Goal: Book appointment/travel/reservation

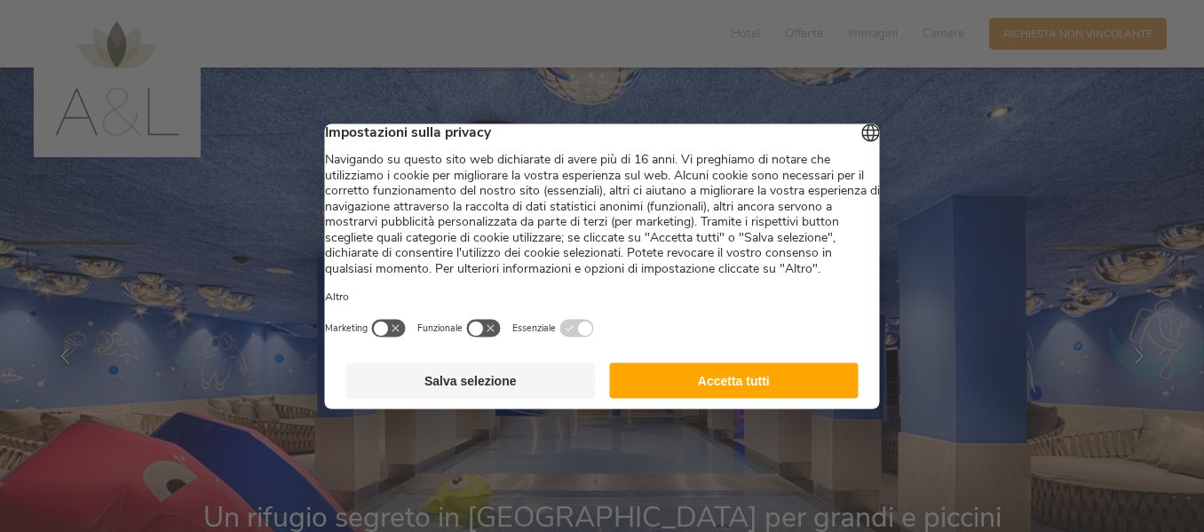
click at [751, 398] on button "Accetta tutti" at bounding box center [734, 380] width 250 height 36
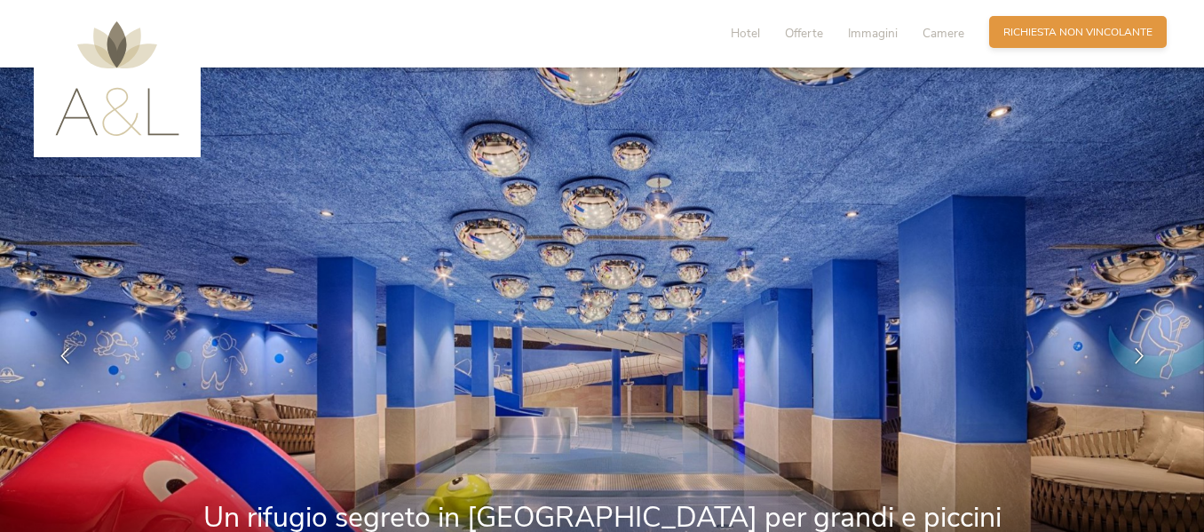
click at [1026, 28] on span "Richiesta non vincolante" at bounding box center [1077, 32] width 149 height 15
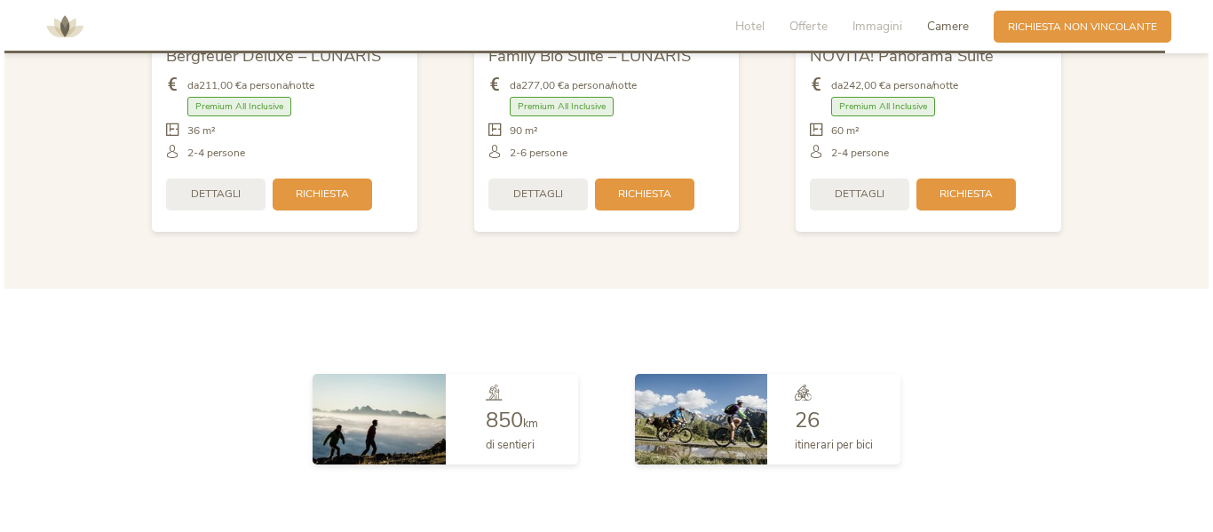
scroll to position [3487, 0]
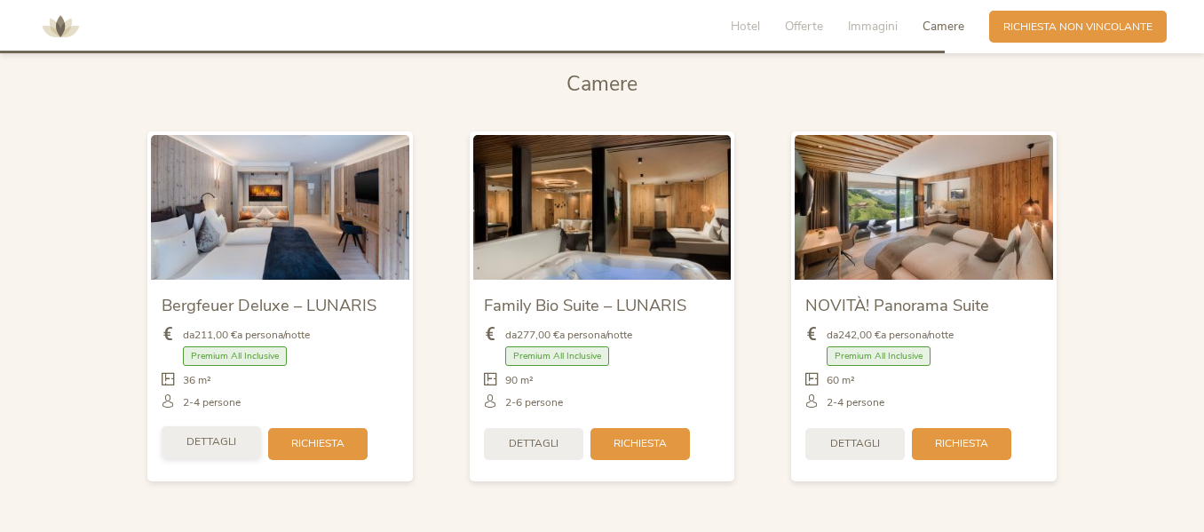
click at [221, 445] on span "Dettagli" at bounding box center [211, 441] width 50 height 15
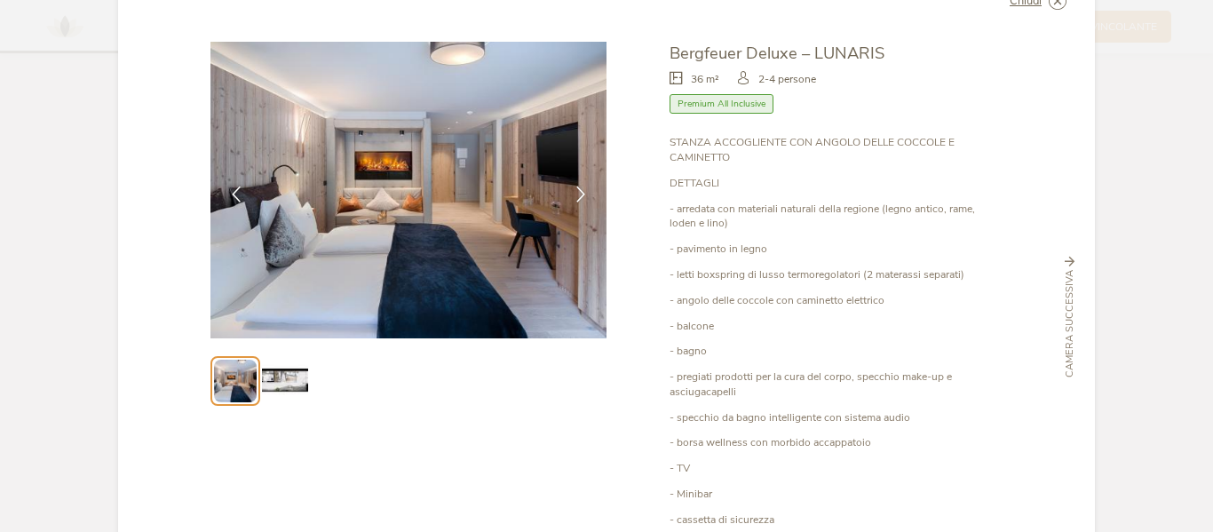
scroll to position [89, 0]
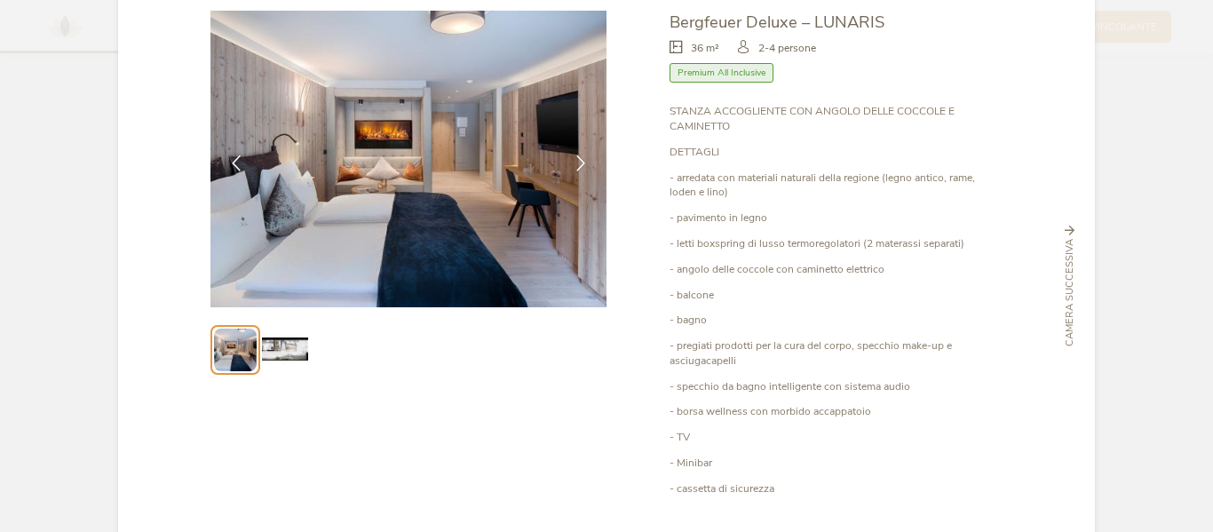
click at [289, 351] on img at bounding box center [284, 349] width 45 height 45
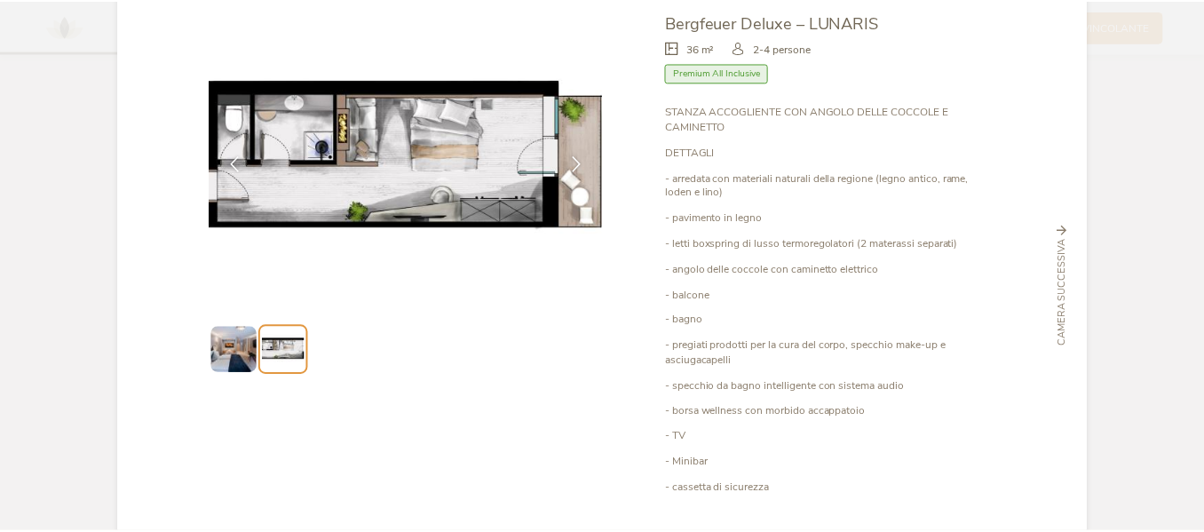
scroll to position [0, 0]
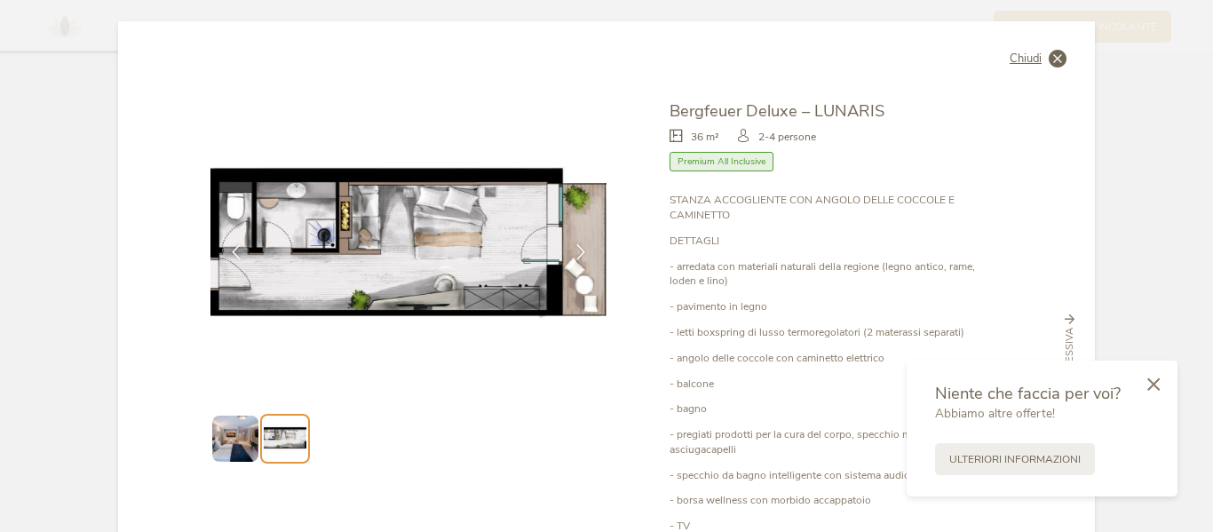
click at [1059, 59] on icon at bounding box center [1058, 59] width 18 height 18
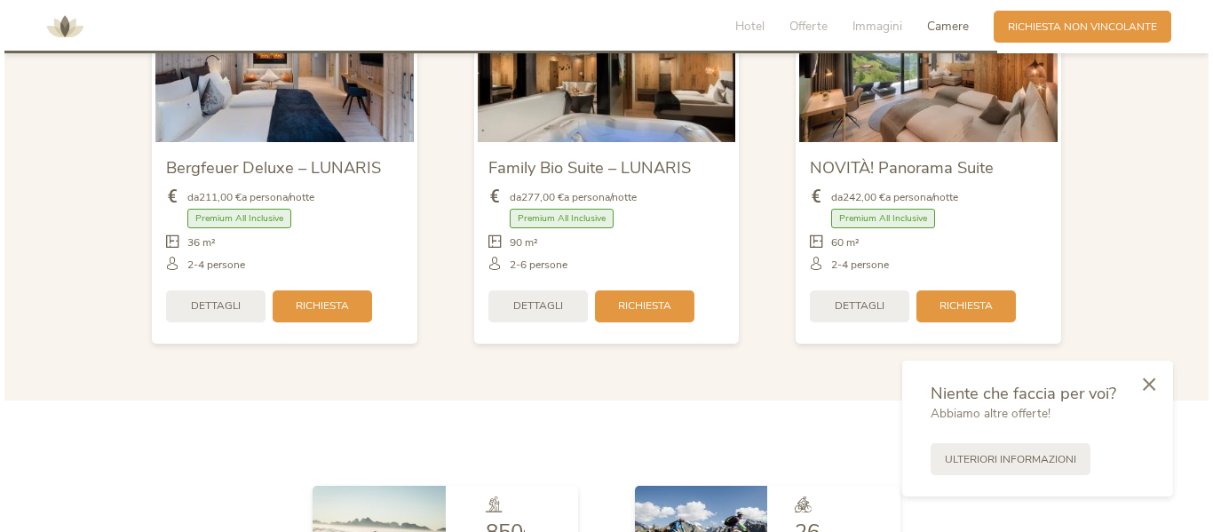
scroll to position [3665, 0]
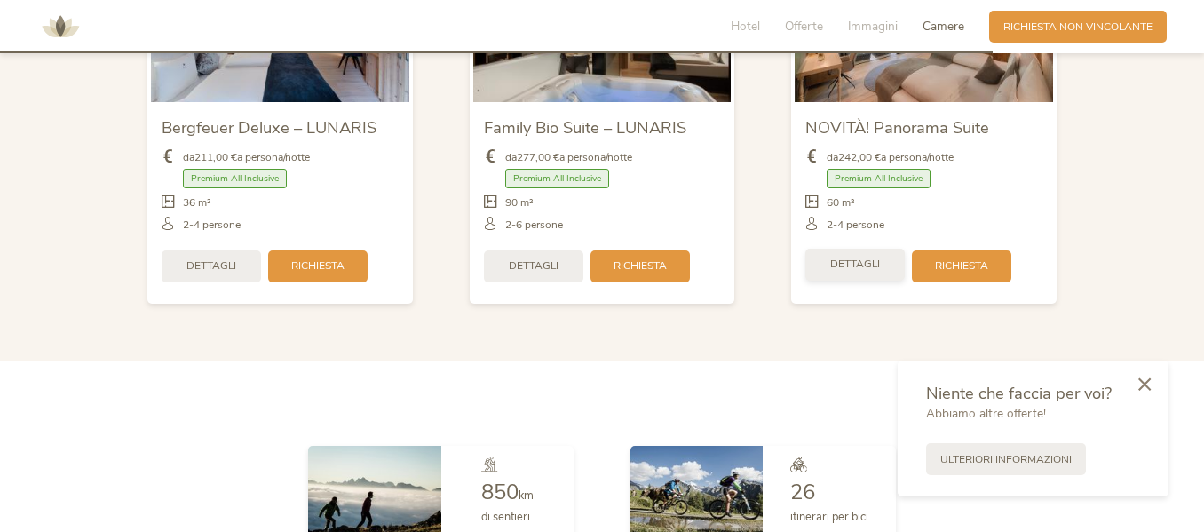
click at [859, 260] on span "Dettagli" at bounding box center [855, 264] width 50 height 15
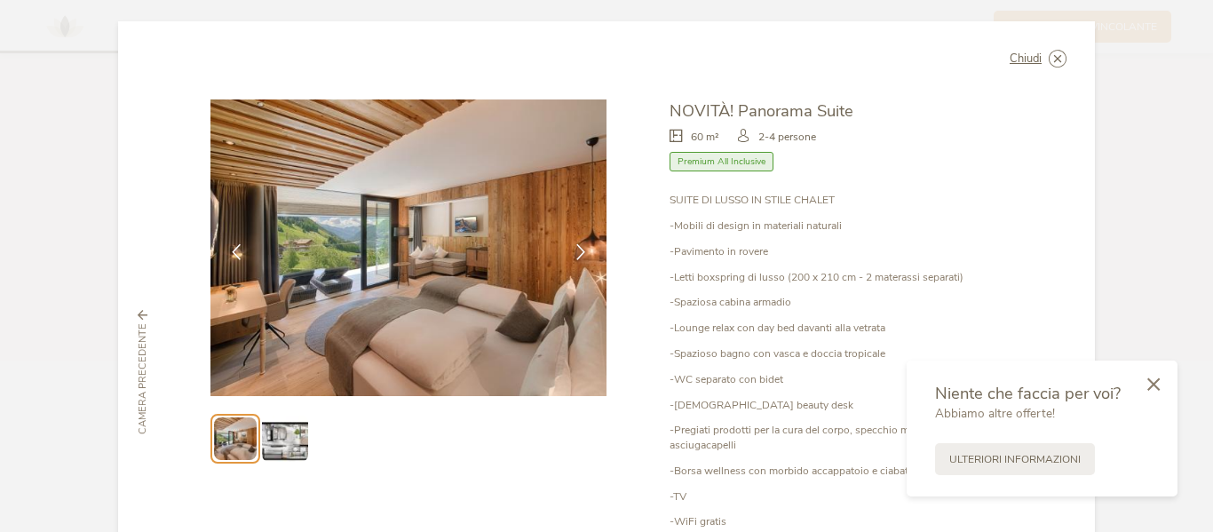
click at [281, 451] on img at bounding box center [284, 438] width 45 height 45
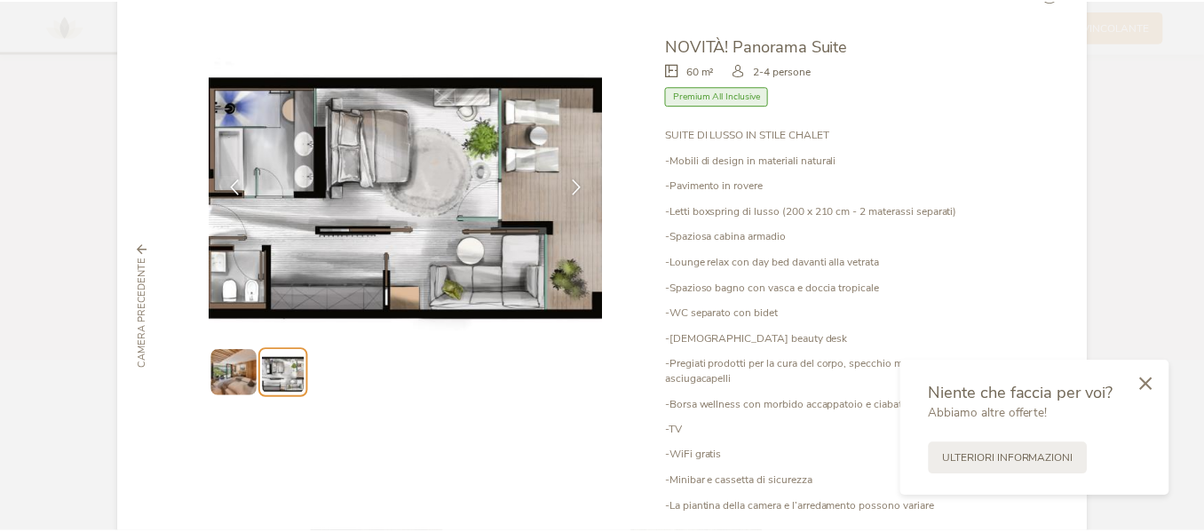
scroll to position [0, 0]
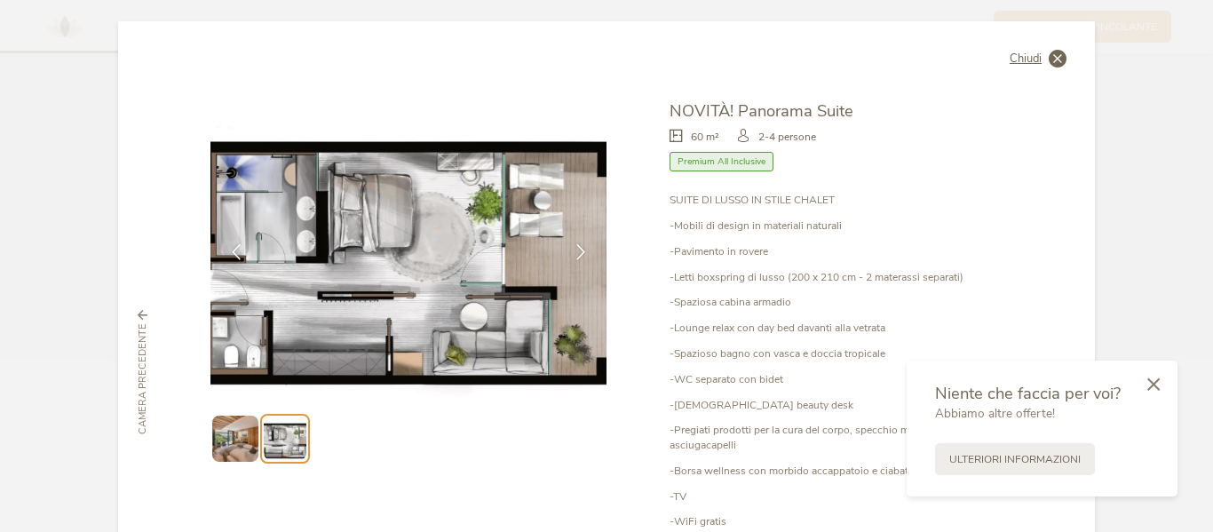
click at [1049, 60] on icon at bounding box center [1058, 59] width 18 height 18
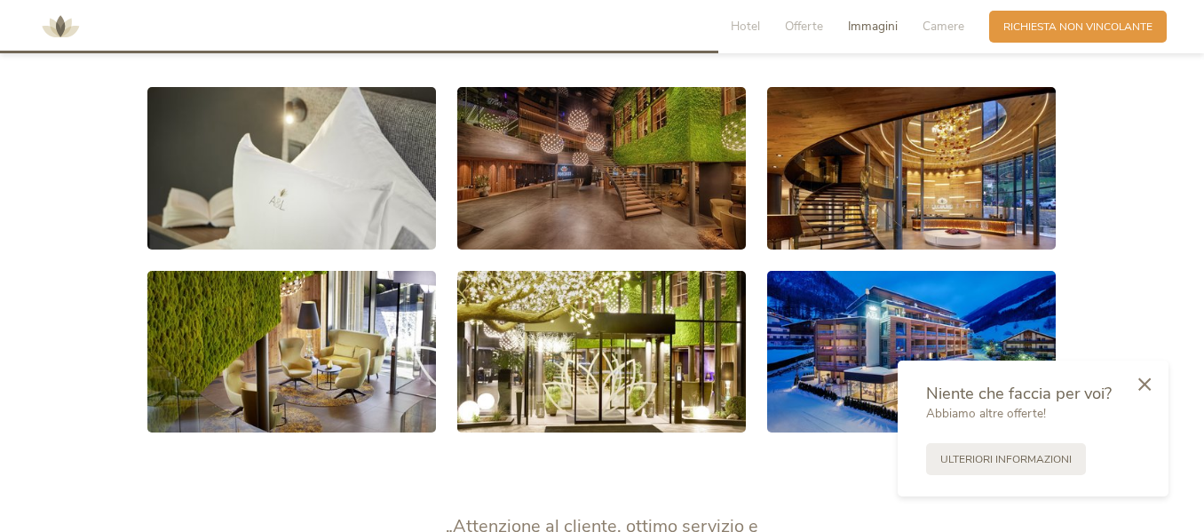
scroll to position [2422, 0]
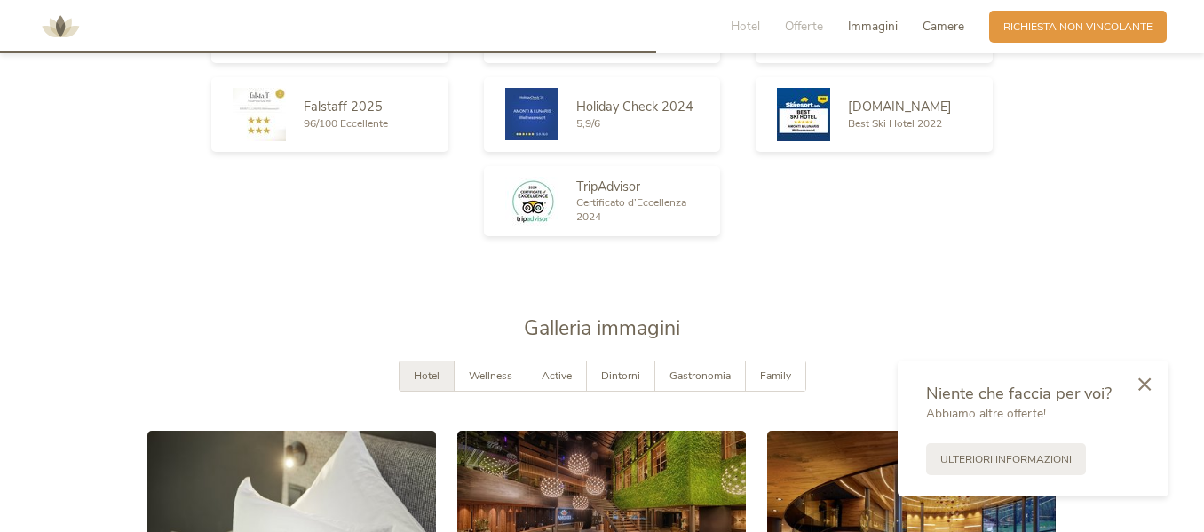
click at [940, 24] on span "Camere" at bounding box center [944, 26] width 42 height 17
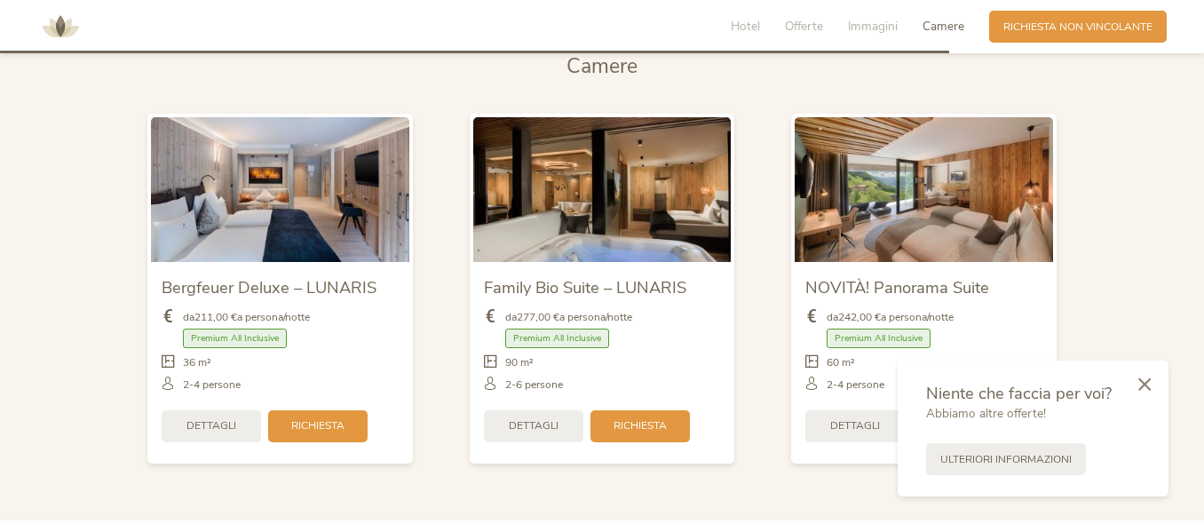
scroll to position [3533, 0]
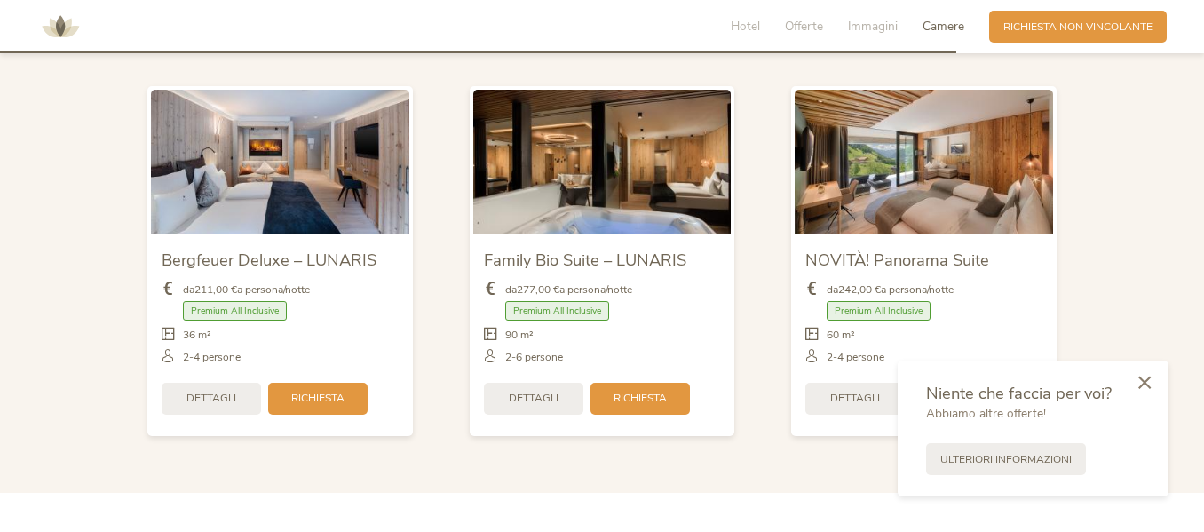
click at [1146, 382] on icon at bounding box center [1144, 382] width 12 height 13
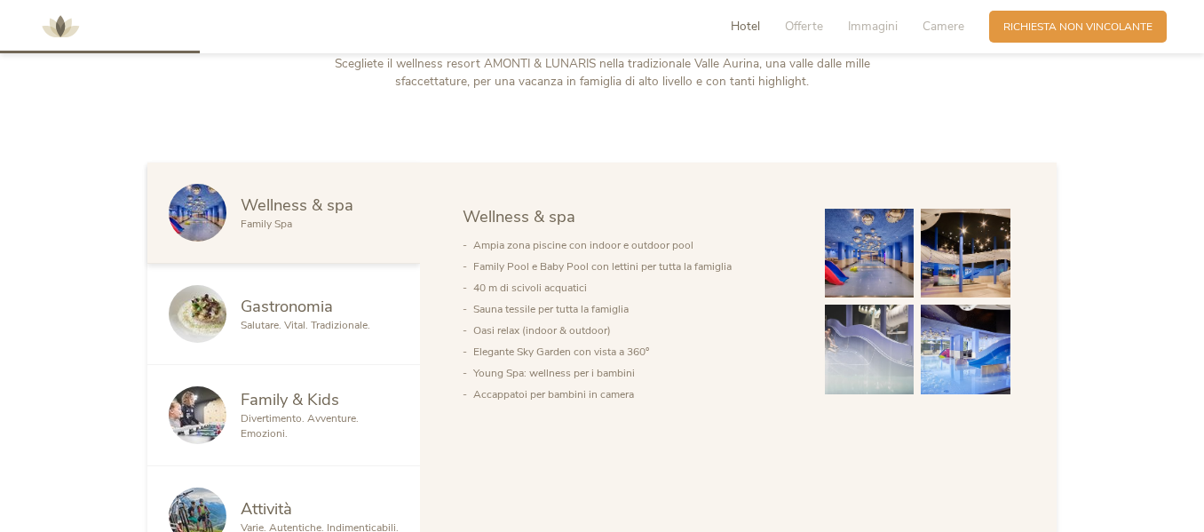
scroll to position [888, 0]
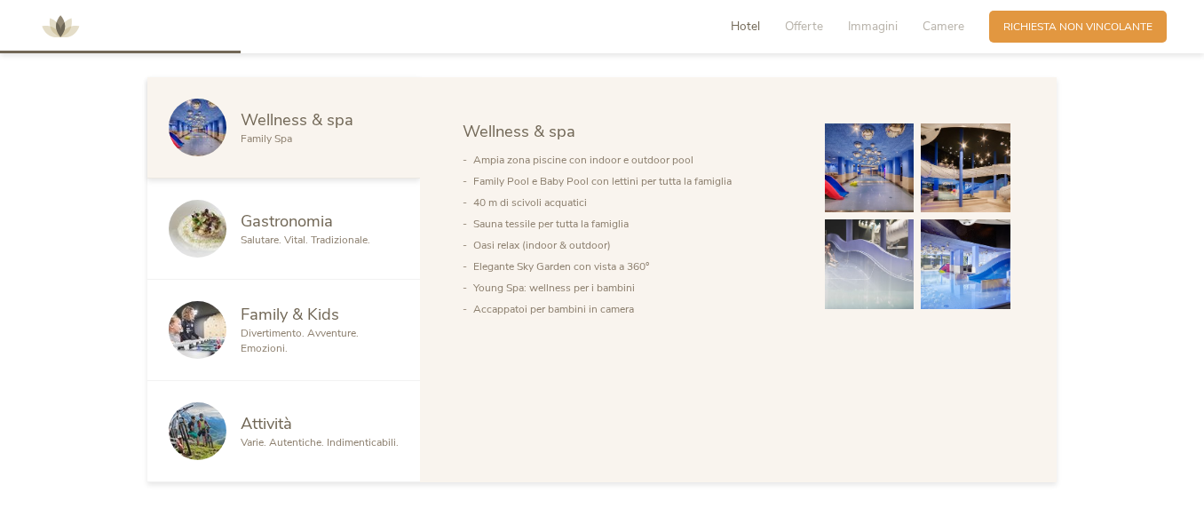
click at [286, 327] on span "Divertimento. Avventure. Emozioni." at bounding box center [300, 340] width 118 height 29
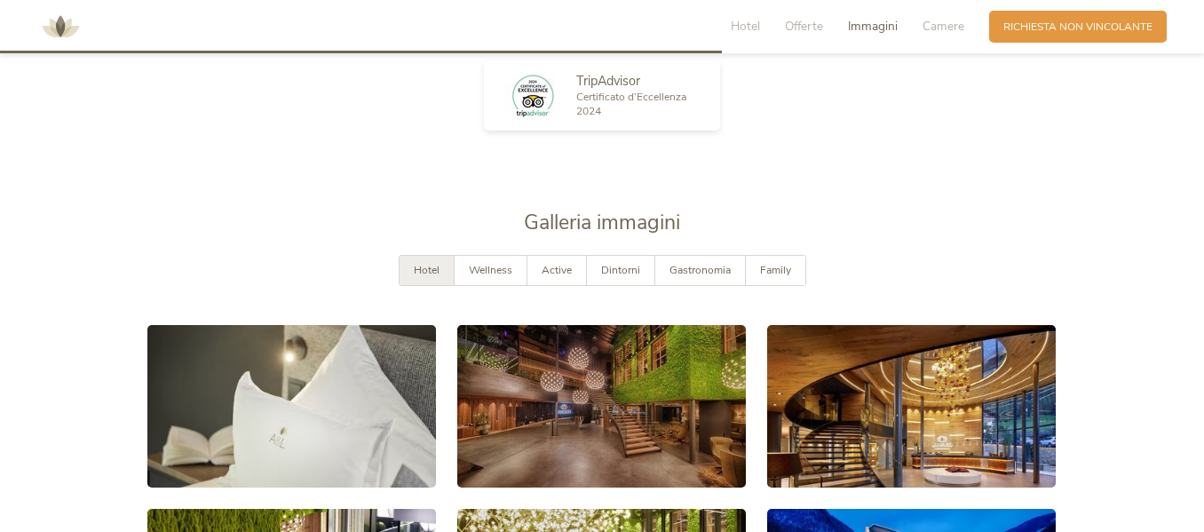
scroll to position [2664, 0]
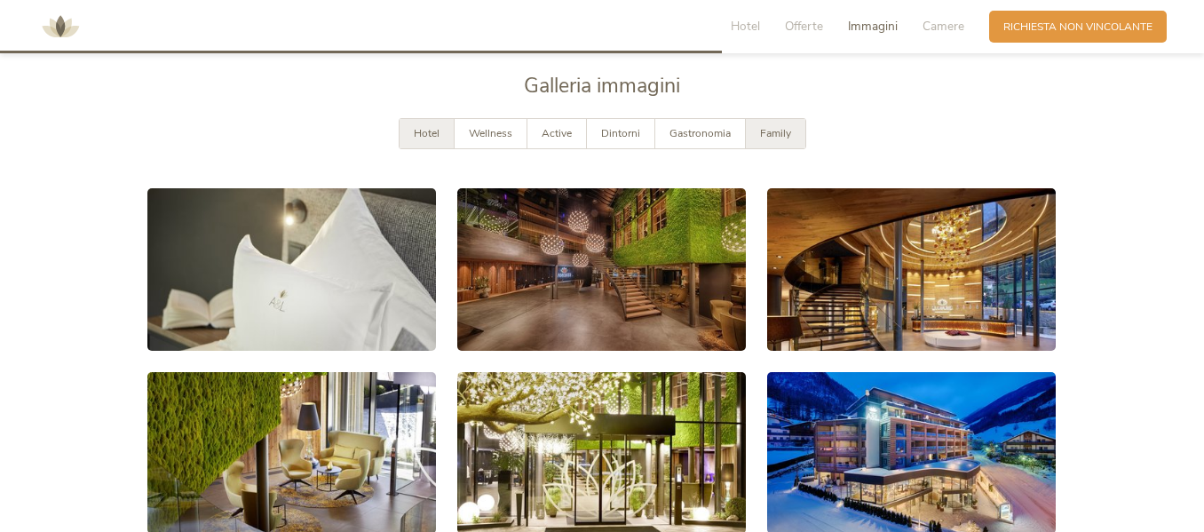
click at [770, 125] on div "Family" at bounding box center [775, 133] width 59 height 29
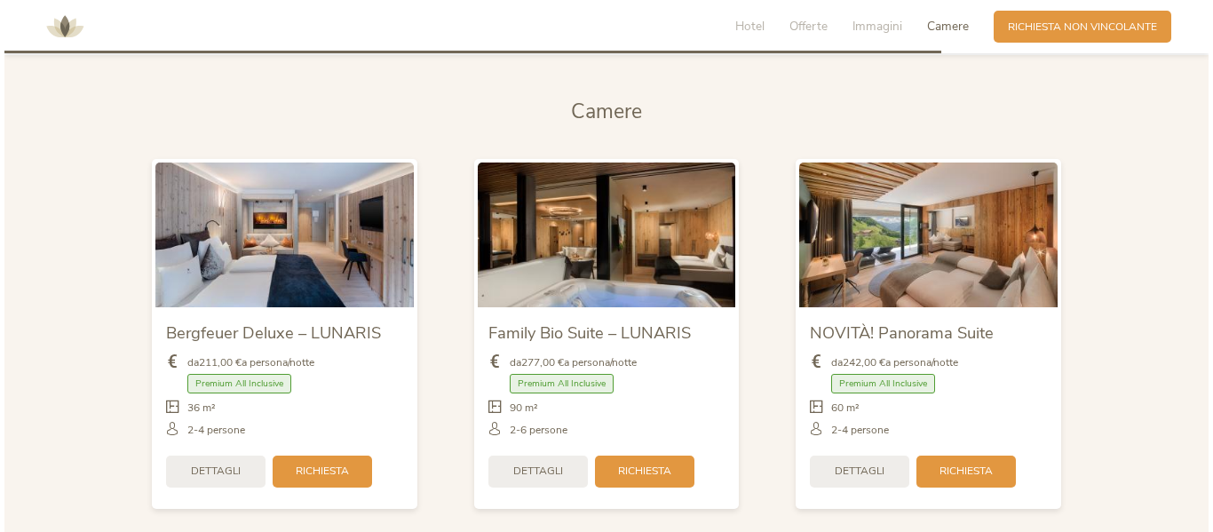
scroll to position [3463, 0]
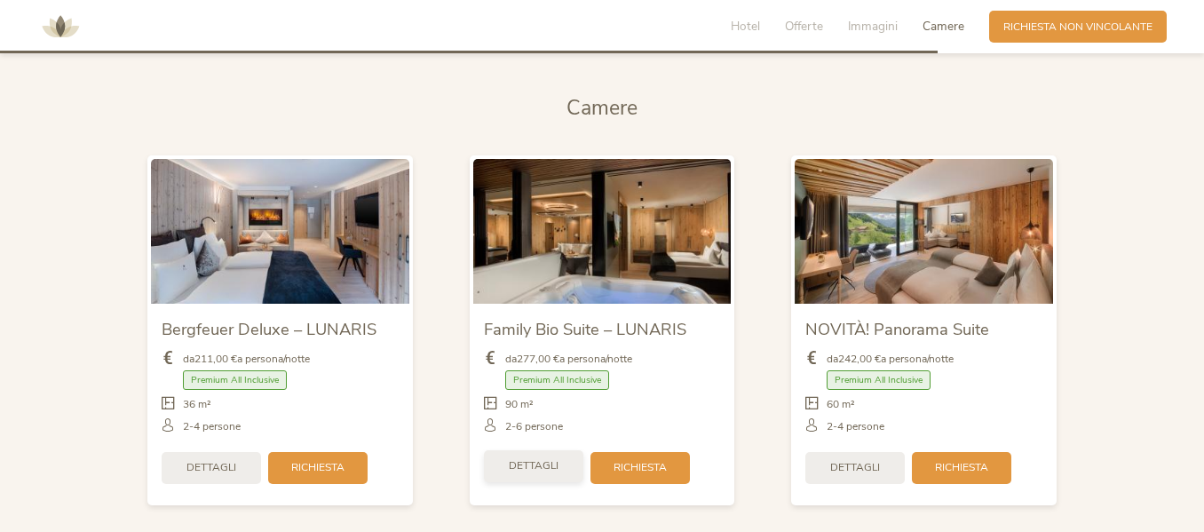
click at [511, 472] on span "Dettagli" at bounding box center [534, 465] width 50 height 15
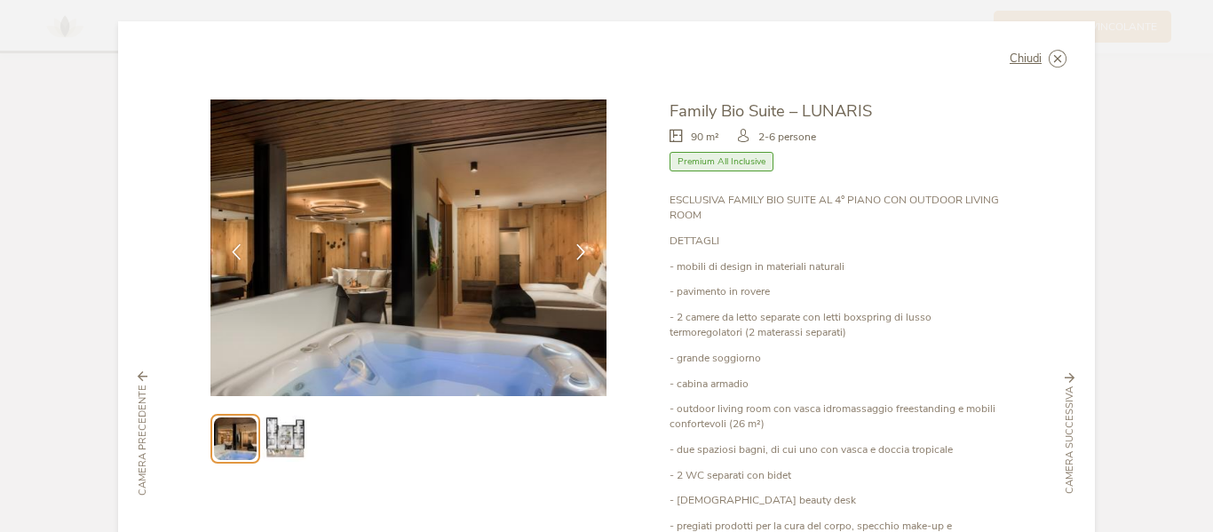
click at [291, 430] on img at bounding box center [284, 438] width 45 height 45
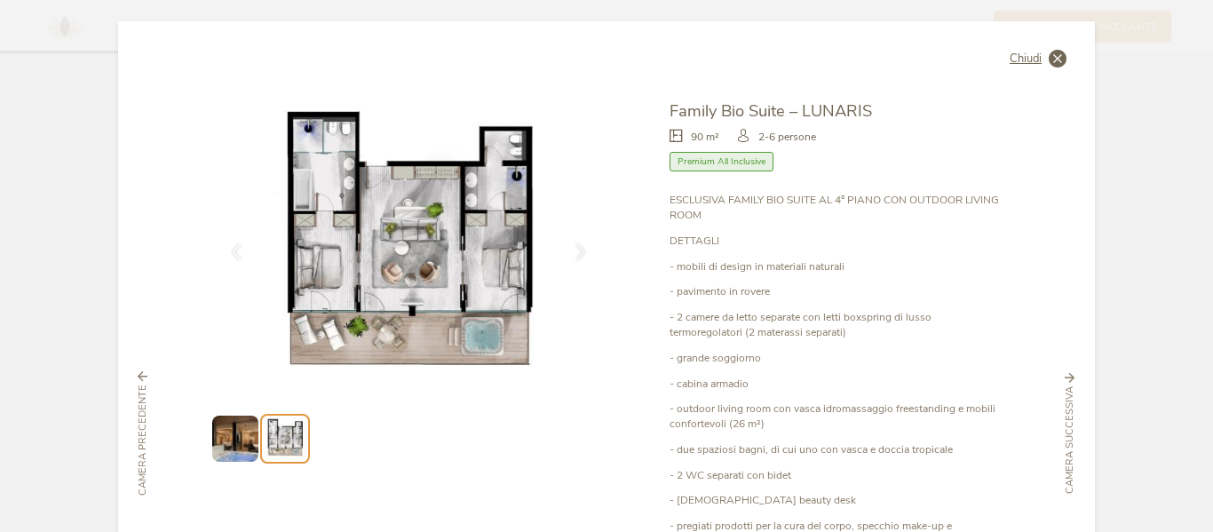
click at [1049, 59] on icon at bounding box center [1058, 59] width 18 height 18
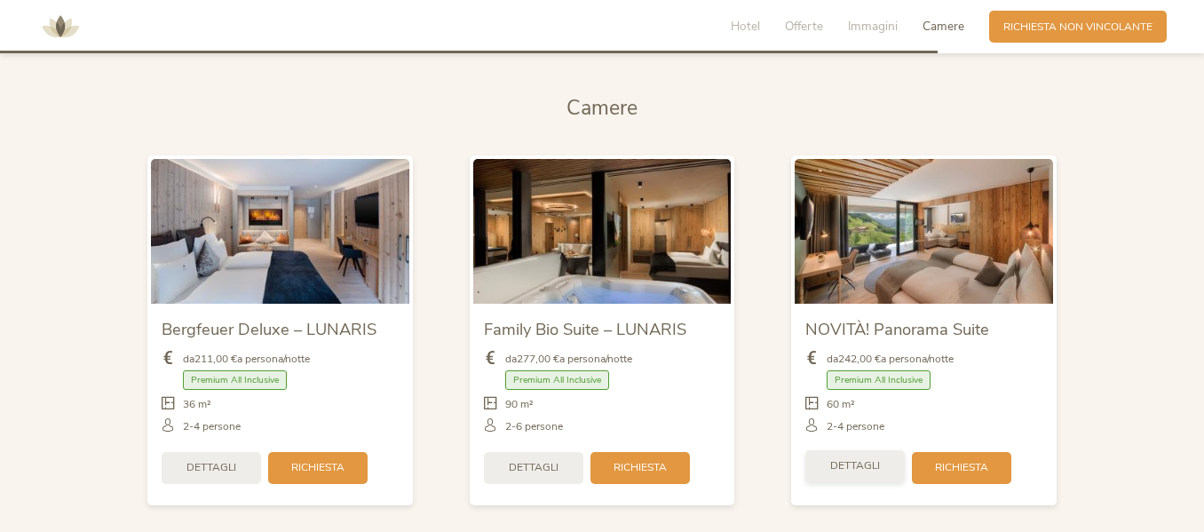
click at [868, 464] on span "Dettagli" at bounding box center [855, 465] width 50 height 15
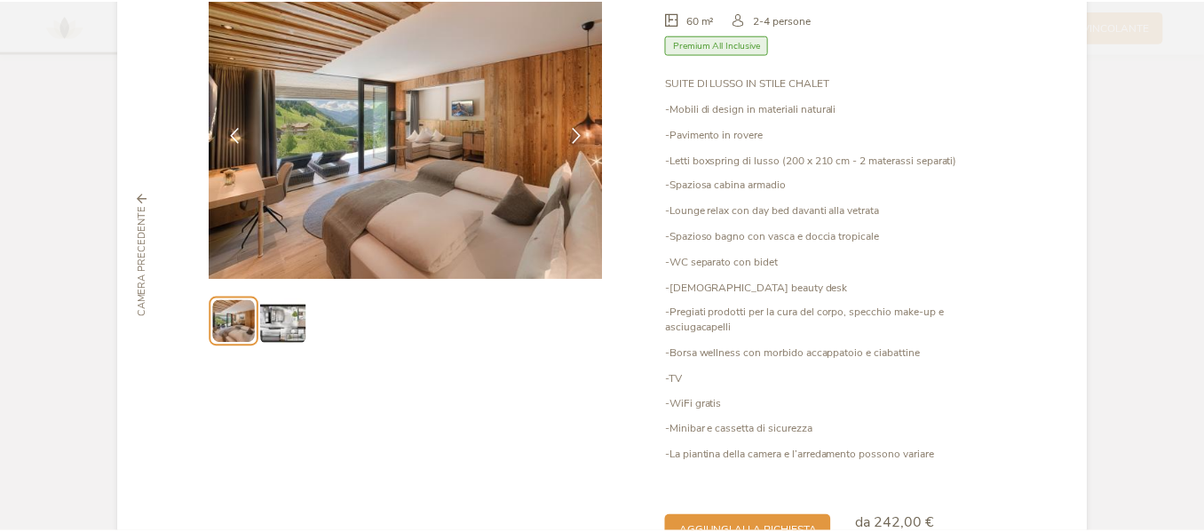
scroll to position [0, 0]
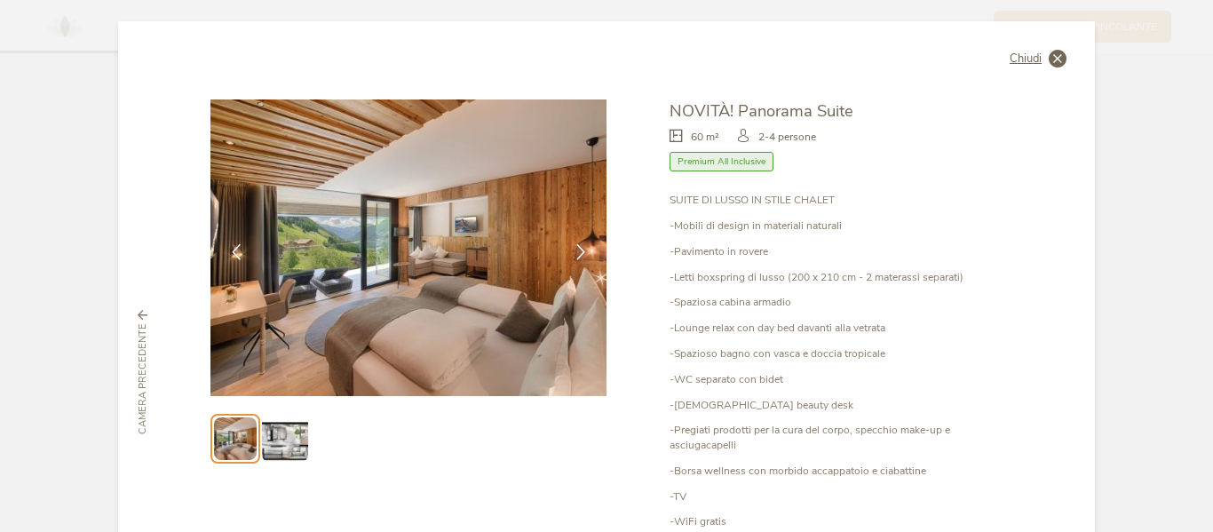
click at [1049, 57] on icon at bounding box center [1058, 59] width 18 height 18
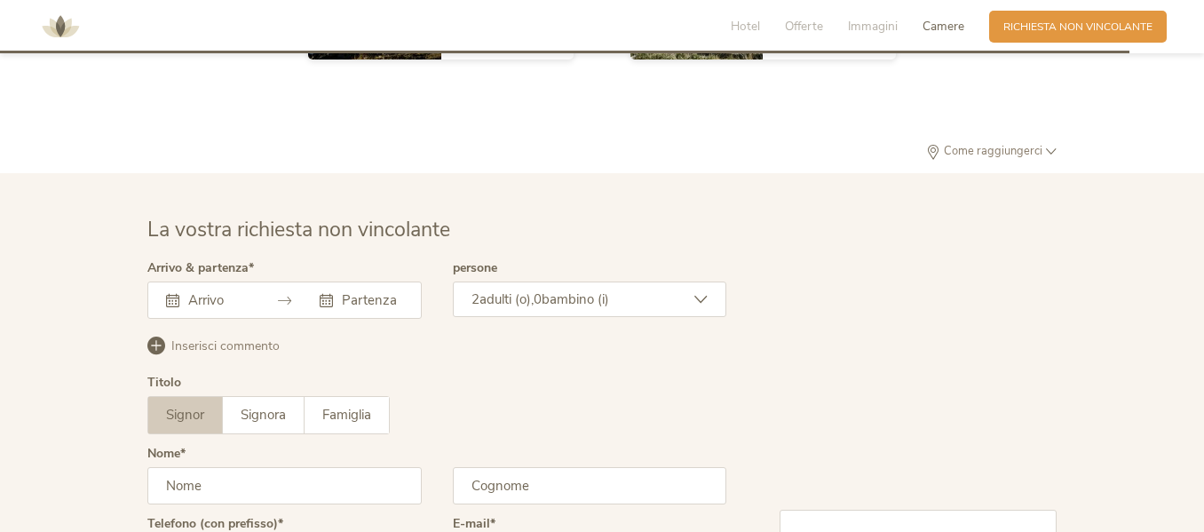
scroll to position [4174, 0]
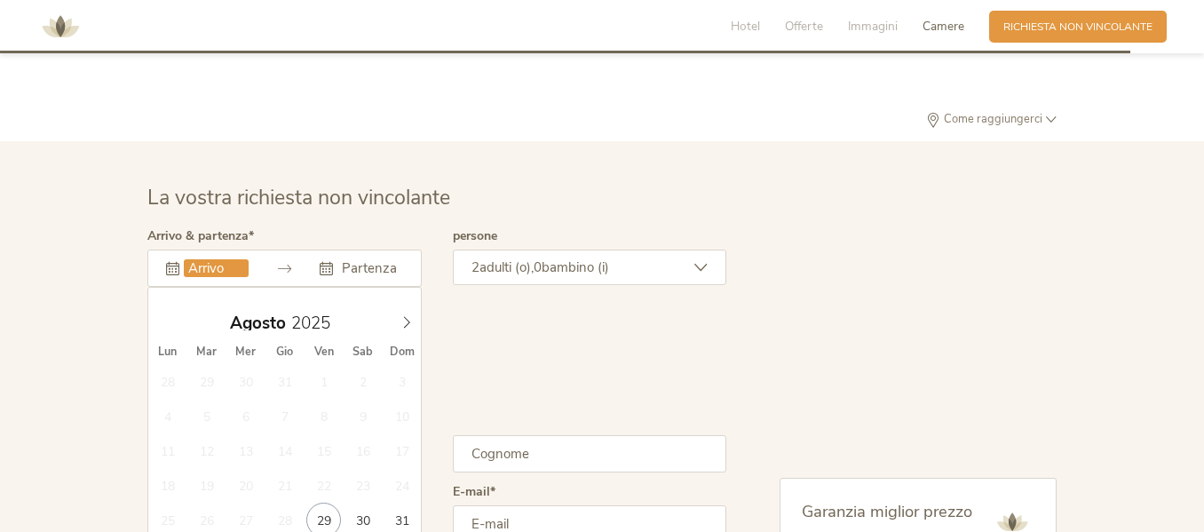
click at [233, 266] on input "text" at bounding box center [216, 268] width 65 height 18
click at [407, 316] on icon at bounding box center [406, 322] width 12 height 12
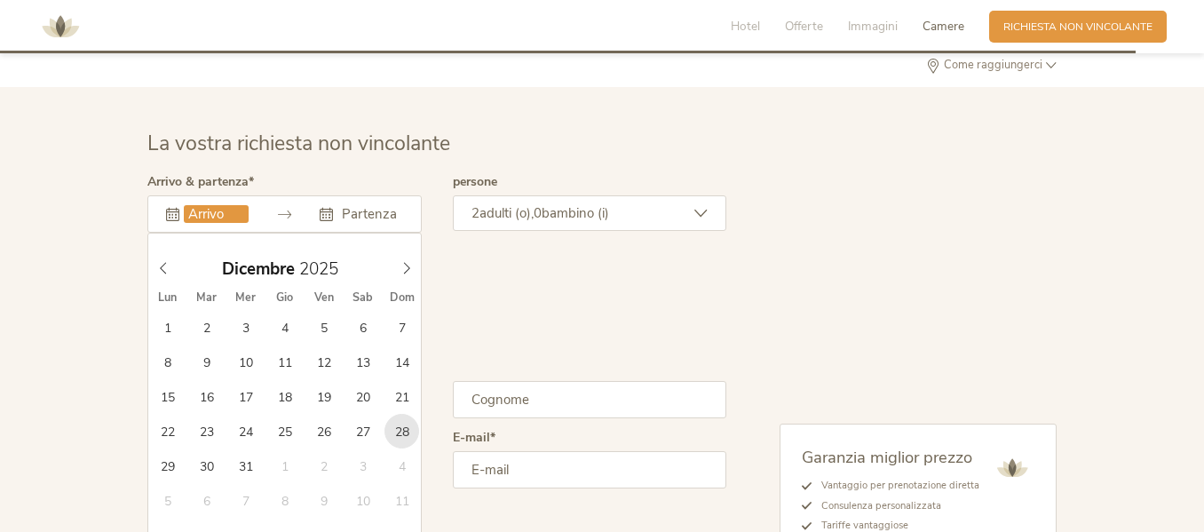
scroll to position [4262, 0]
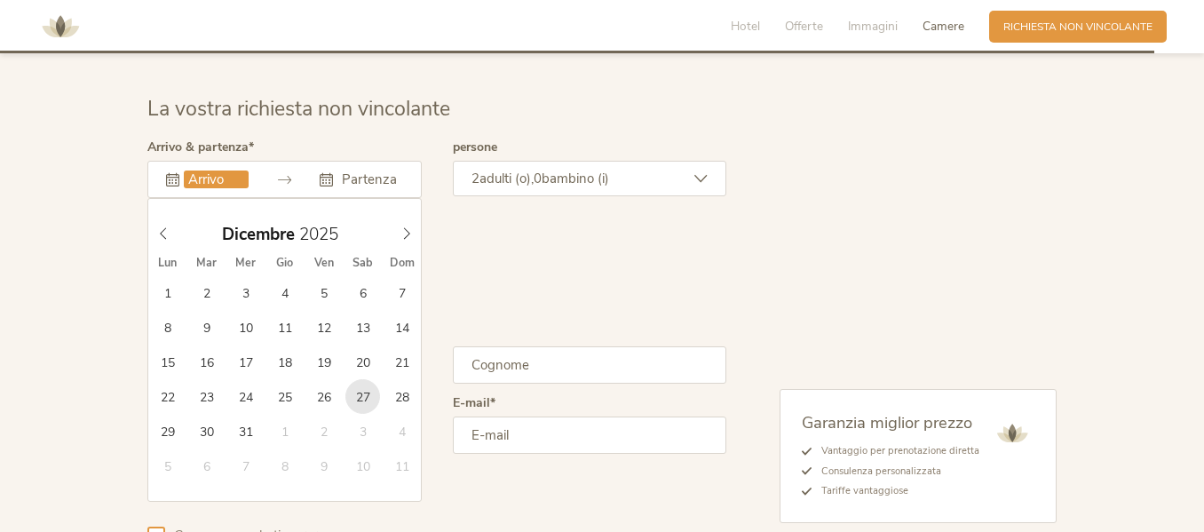
type input "[DATE]"
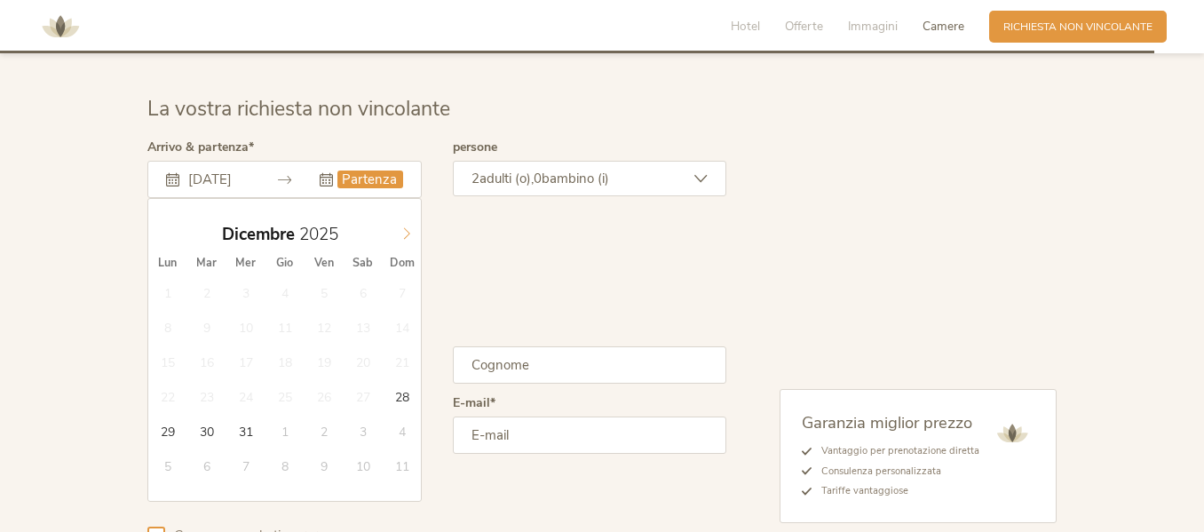
type input "2026"
click at [409, 229] on icon at bounding box center [406, 233] width 12 height 12
type input "[DATE]"
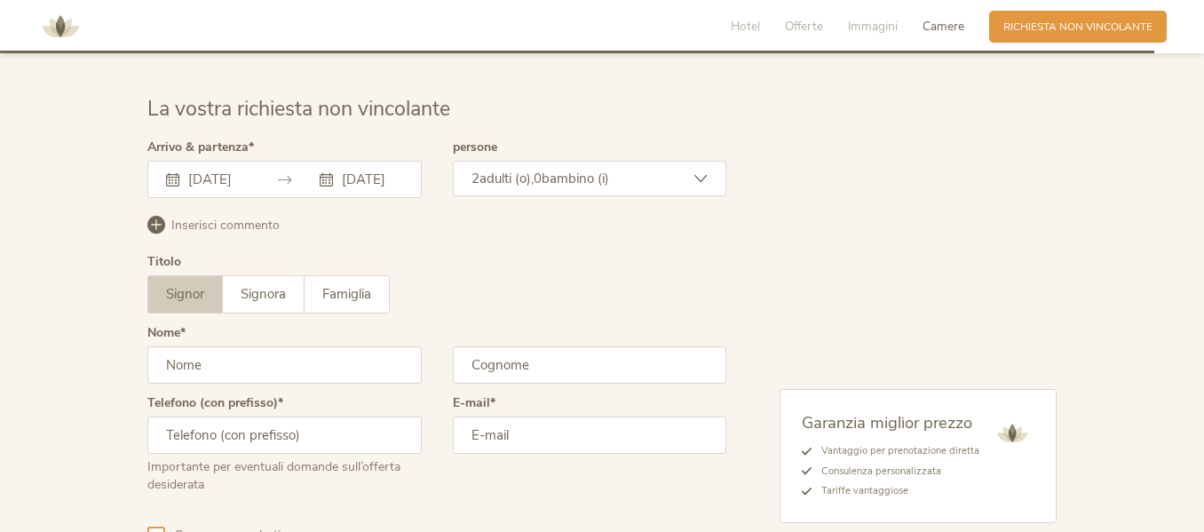
scroll to position [0, 0]
click at [594, 178] on span "bambino (i)" at bounding box center [575, 179] width 67 height 18
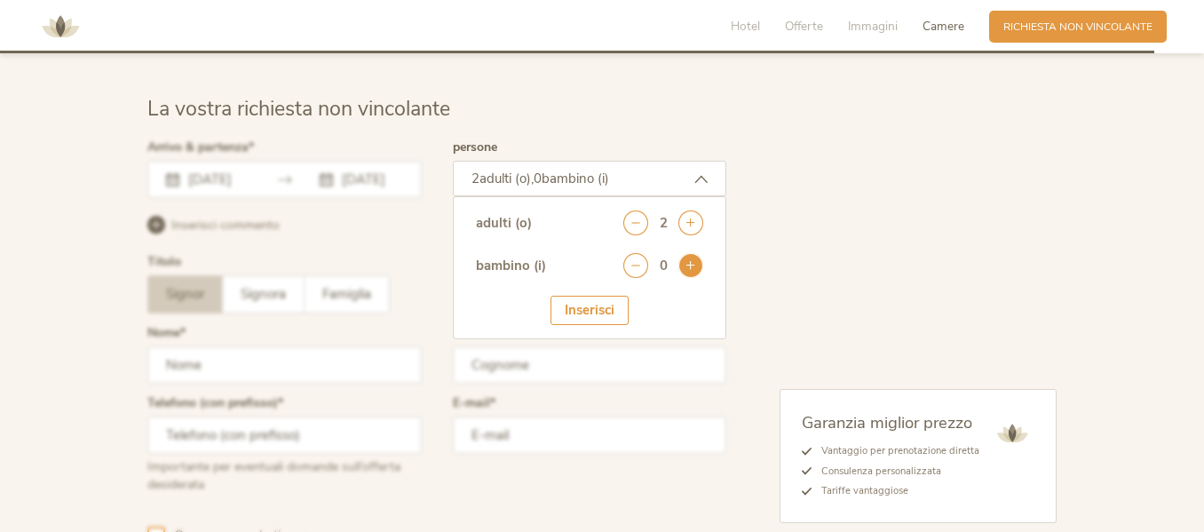
click at [697, 264] on icon at bounding box center [690, 265] width 25 height 25
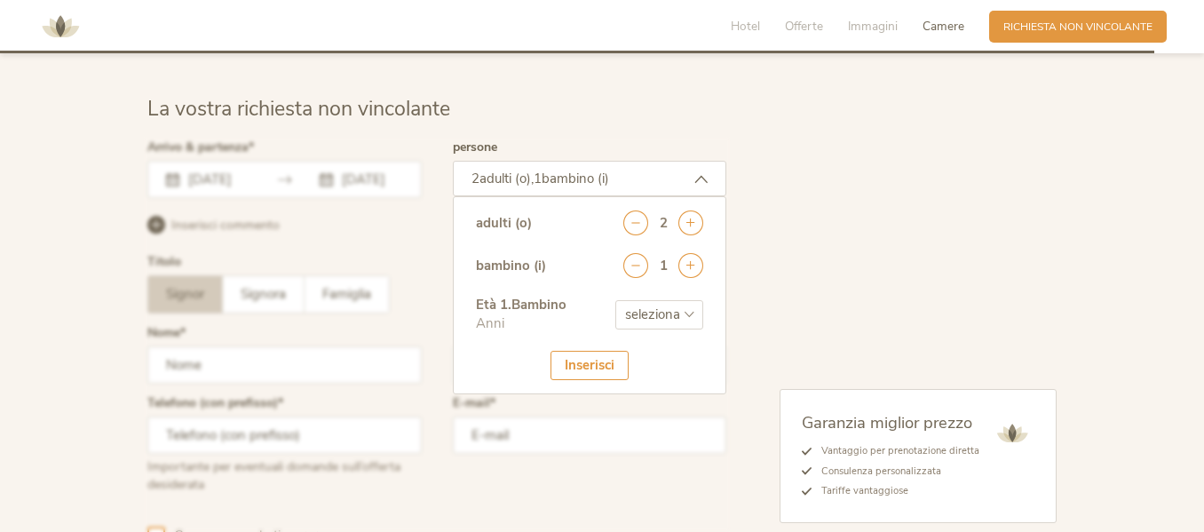
click at [698, 313] on select "seleziona 0 1 2 3 4 5 6 7 8 9 10 11 12 13 14 15 16 17" at bounding box center [659, 314] width 88 height 29
select select "11"
click at [615, 300] on select "seleziona 0 1 2 3 4 5 6 7 8 9 10 11 12 13 14 15 16 17" at bounding box center [659, 314] width 88 height 29
click at [597, 359] on div "Inserisci" at bounding box center [590, 365] width 78 height 29
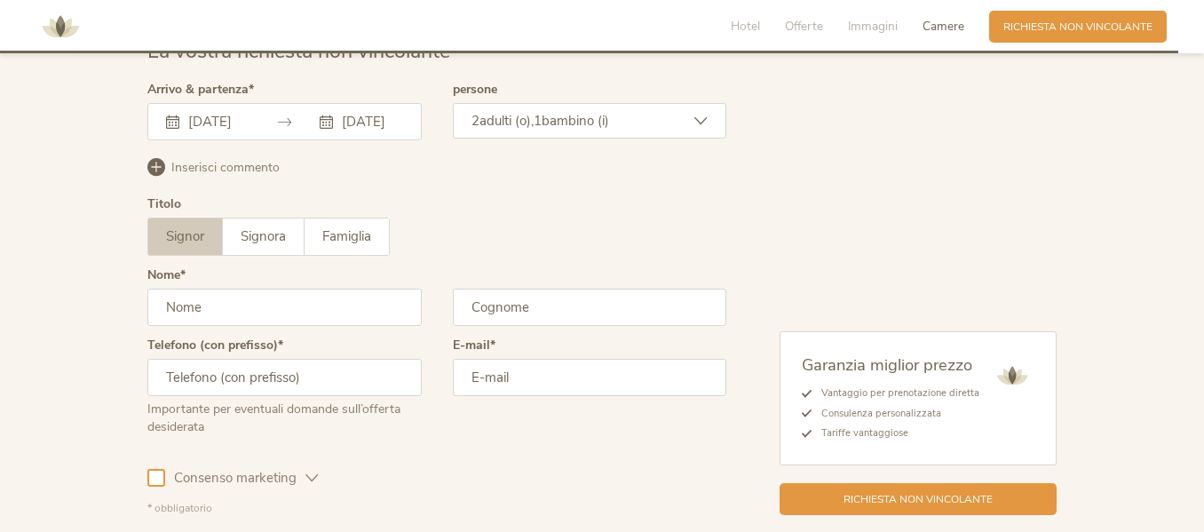
scroll to position [4351, 0]
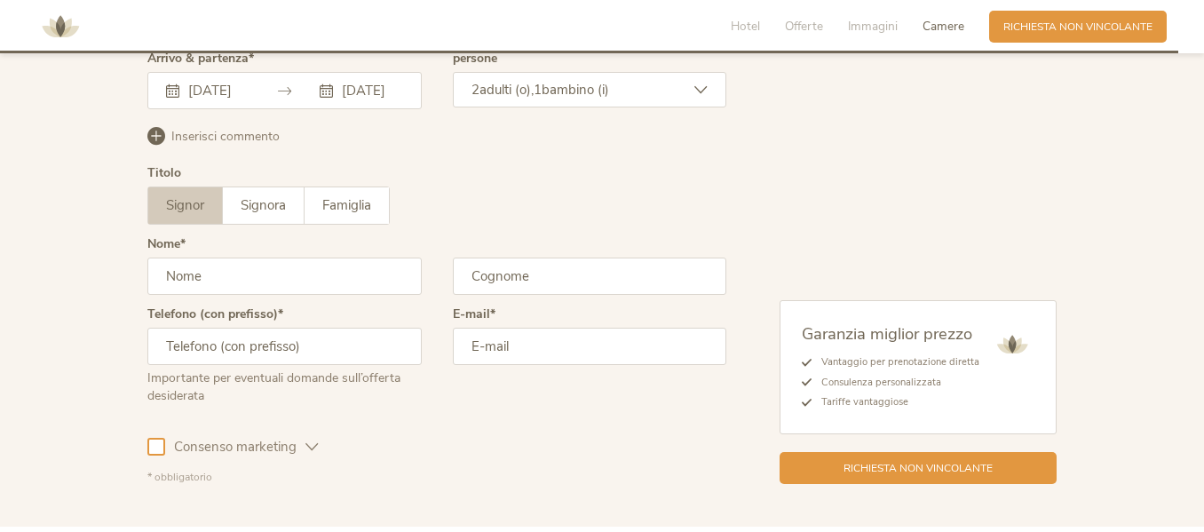
click at [242, 274] on input "text" at bounding box center [284, 276] width 274 height 37
type input "[PERSON_NAME]"
type input "RAZZINI"
type input "0522643080"
type input "[PERSON_NAME][EMAIL_ADDRESS][DOMAIN_NAME]"
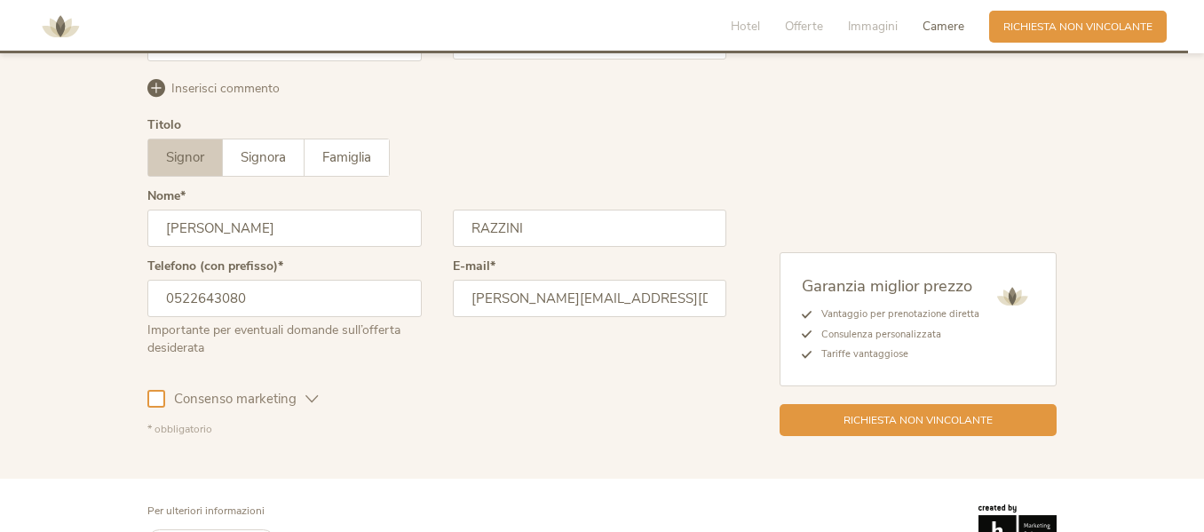
scroll to position [4440, 0]
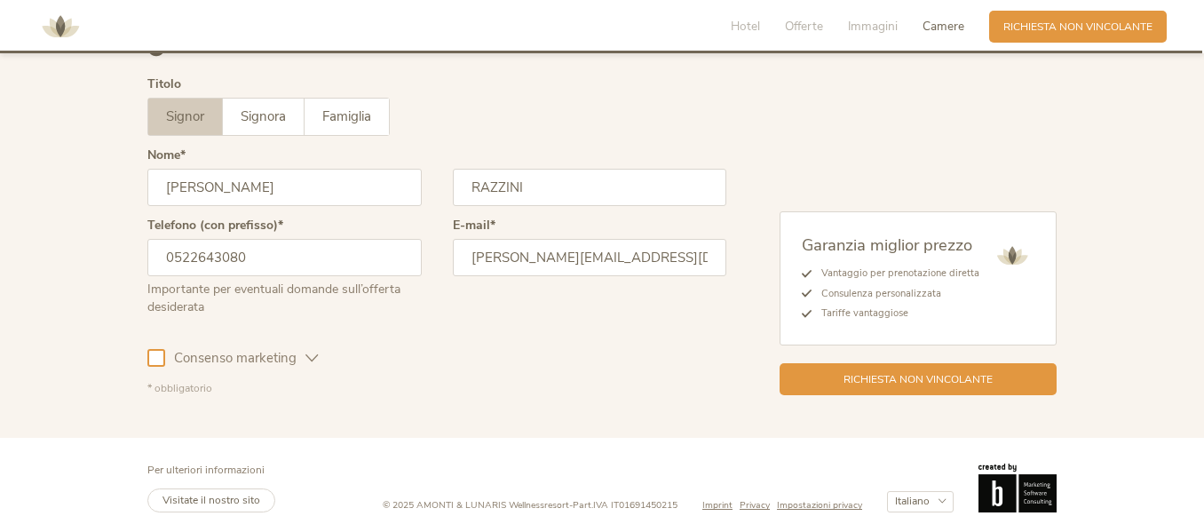
drag, startPoint x: 250, startPoint y: 263, endPoint x: 0, endPoint y: 240, distance: 251.5
click at [0, 240] on div "La vostra richiesta non vincolante Arrivo & partenza [DATE] [DATE] [DATE] Lun M…" at bounding box center [602, 156] width 1204 height 563
type input "3319934117"
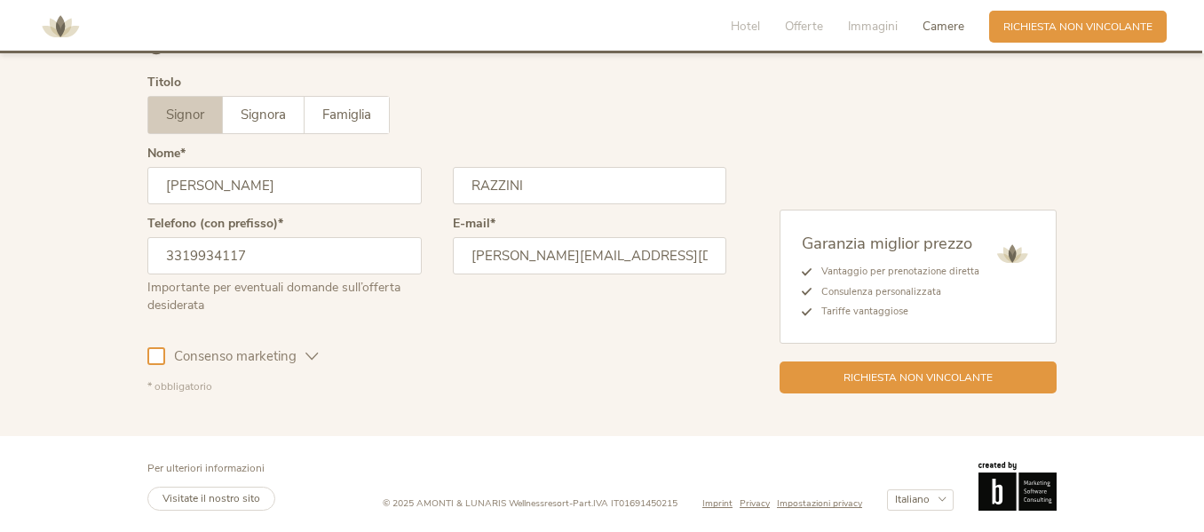
scroll to position [4445, 0]
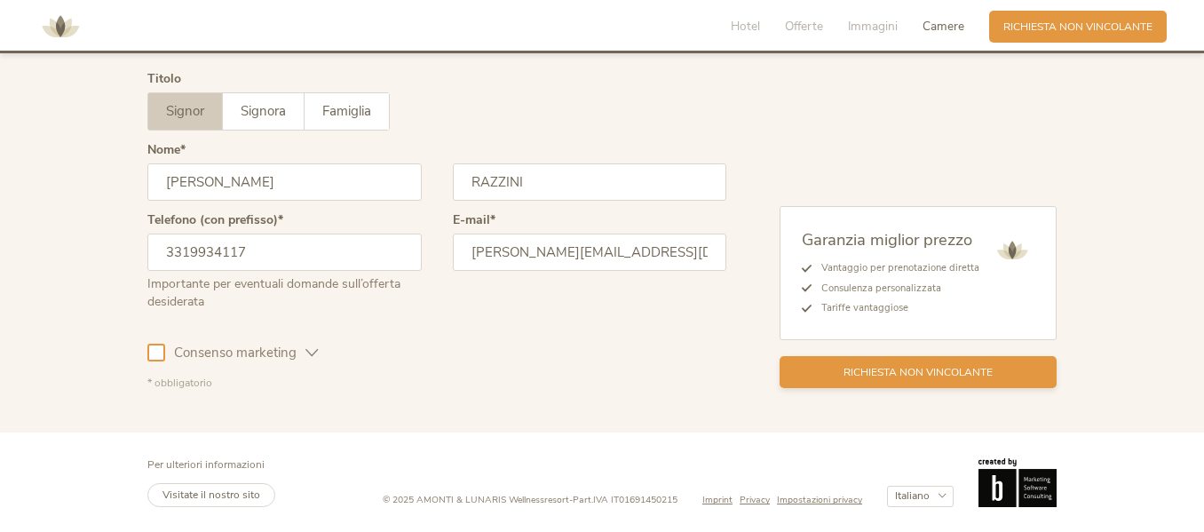
click at [914, 376] on span "Richiesta non vincolante" at bounding box center [918, 372] width 149 height 15
